Goal: Information Seeking & Learning: Learn about a topic

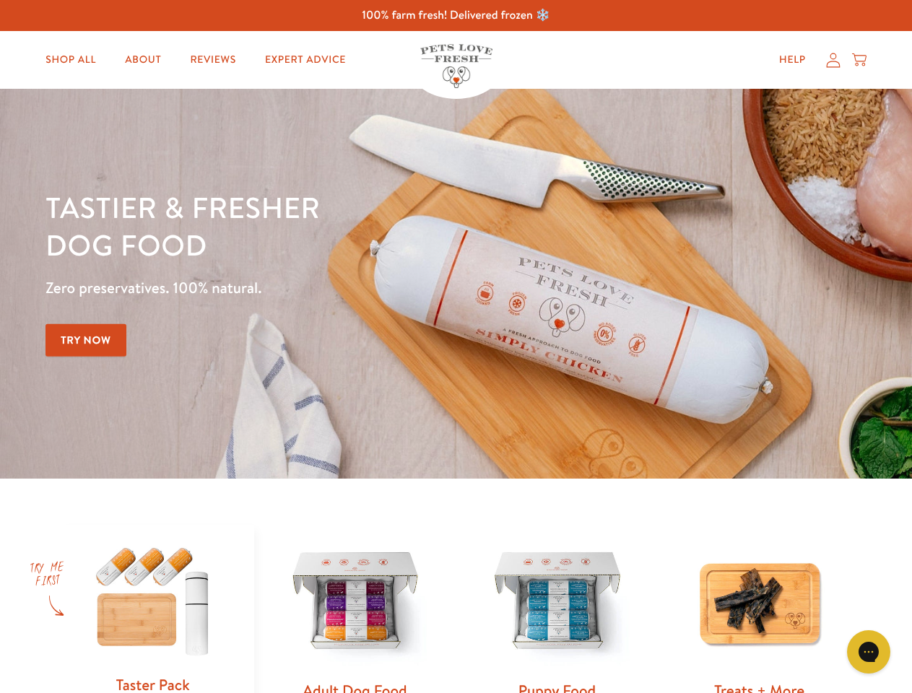
click at [456, 347] on div "Tastier & fresher dog food Zero preservatives. 100% natural. Try Now" at bounding box center [319, 284] width 547 height 191
click at [869, 652] on icon "Gorgias live chat" at bounding box center [869, 652] width 14 height 14
